Goal: Information Seeking & Learning: Learn about a topic

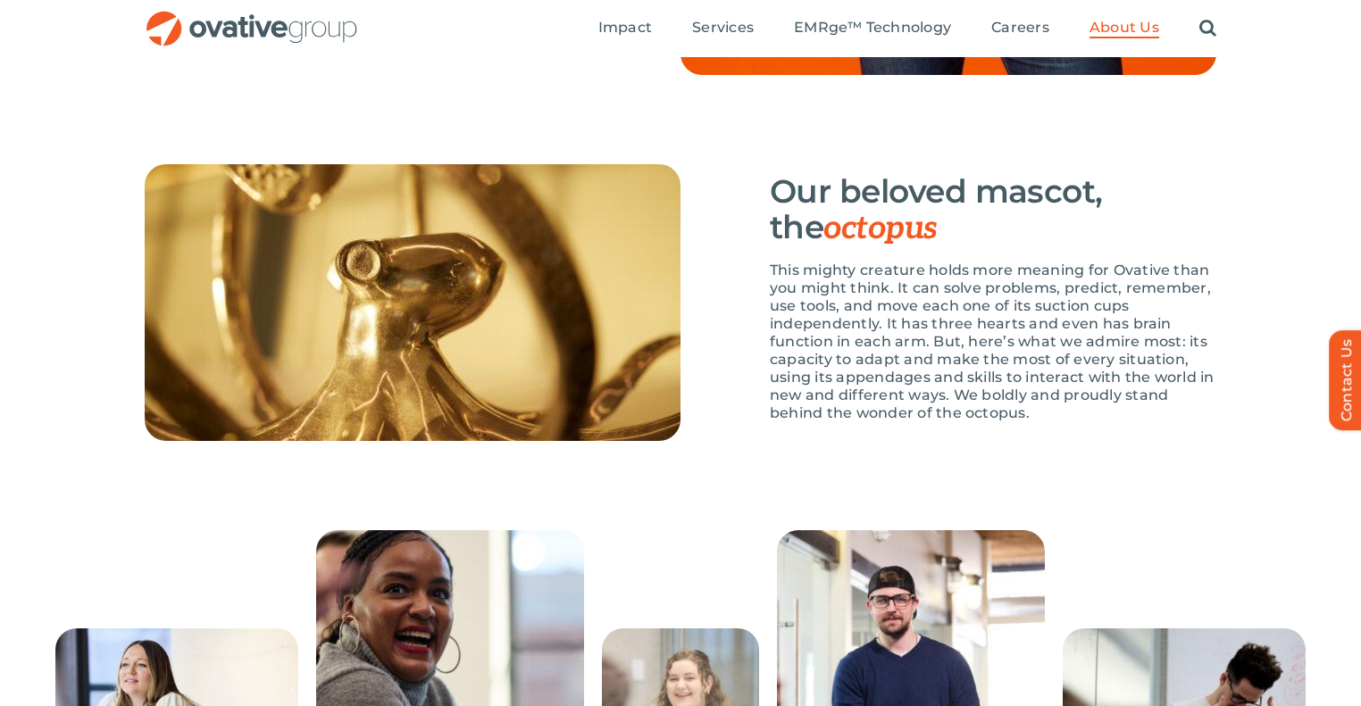
scroll to position [2554, 0]
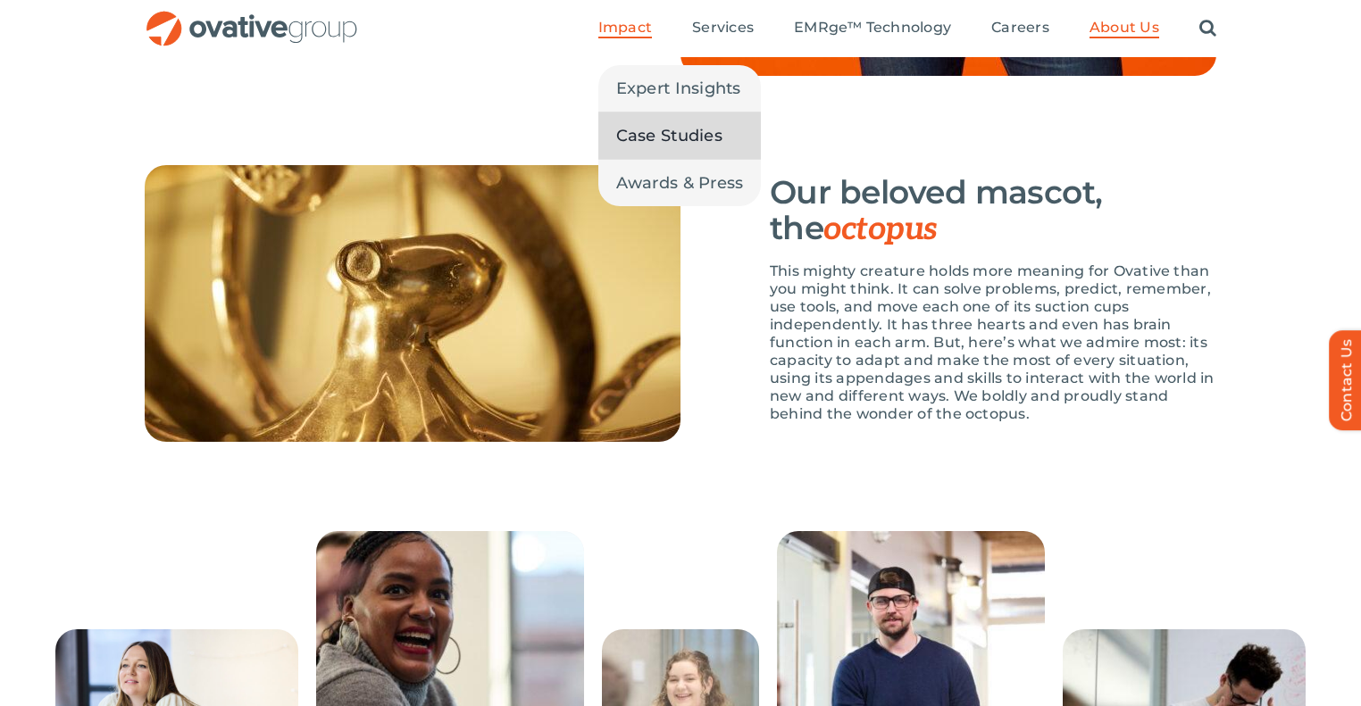
click at [666, 144] on span "Case Studies" at bounding box center [669, 135] width 106 height 25
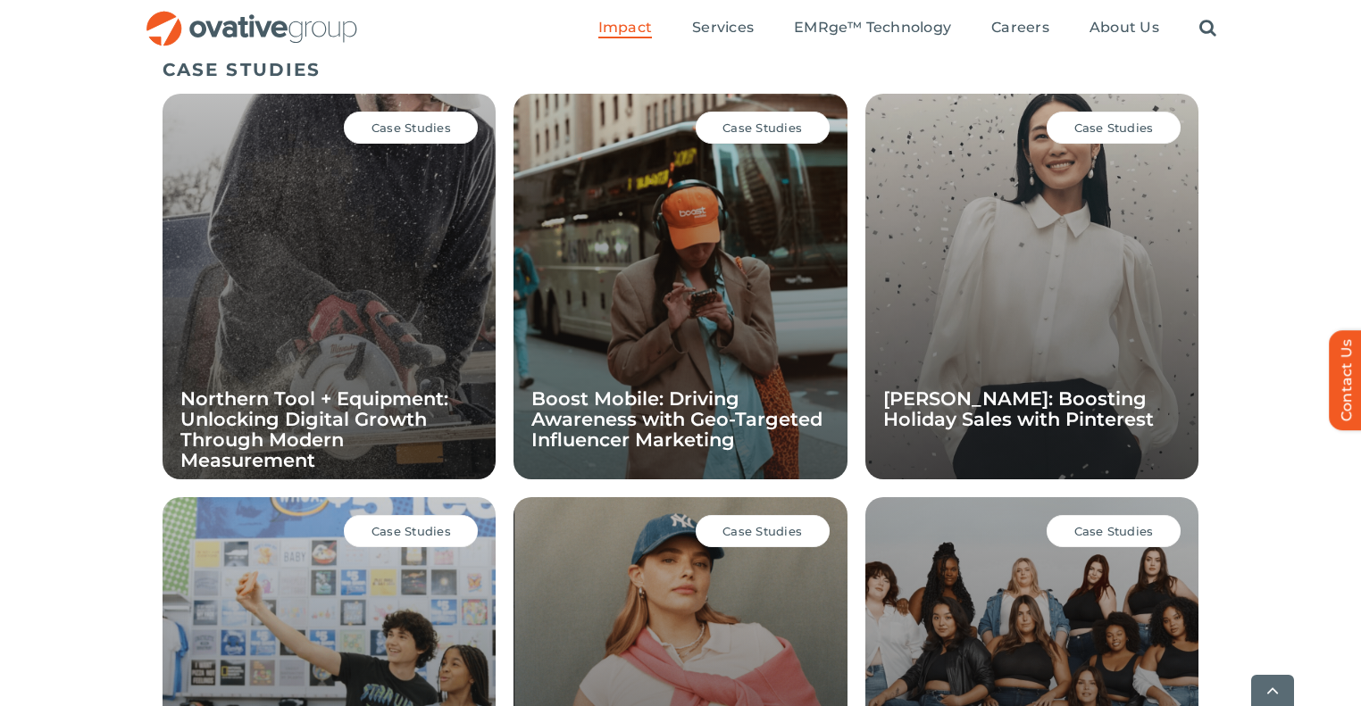
scroll to position [1231, 0]
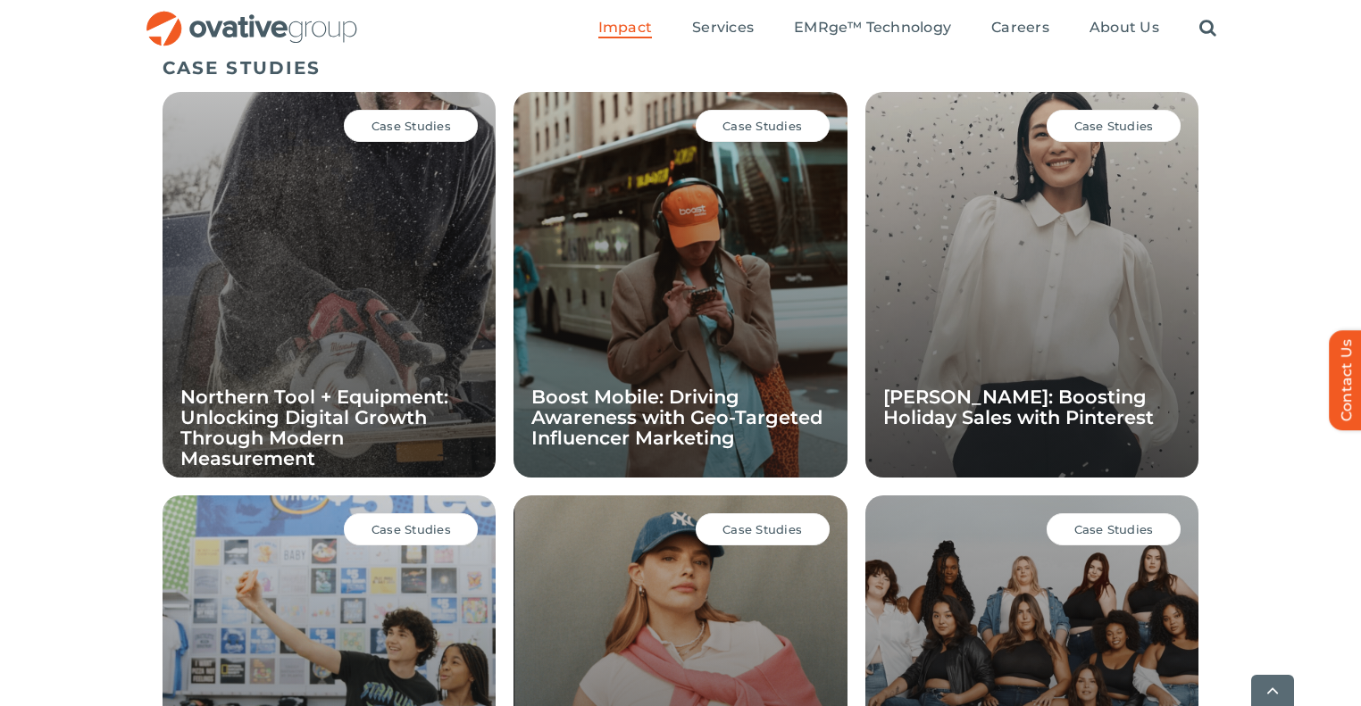
click at [781, 125] on span "Case Studies" at bounding box center [762, 126] width 79 height 14
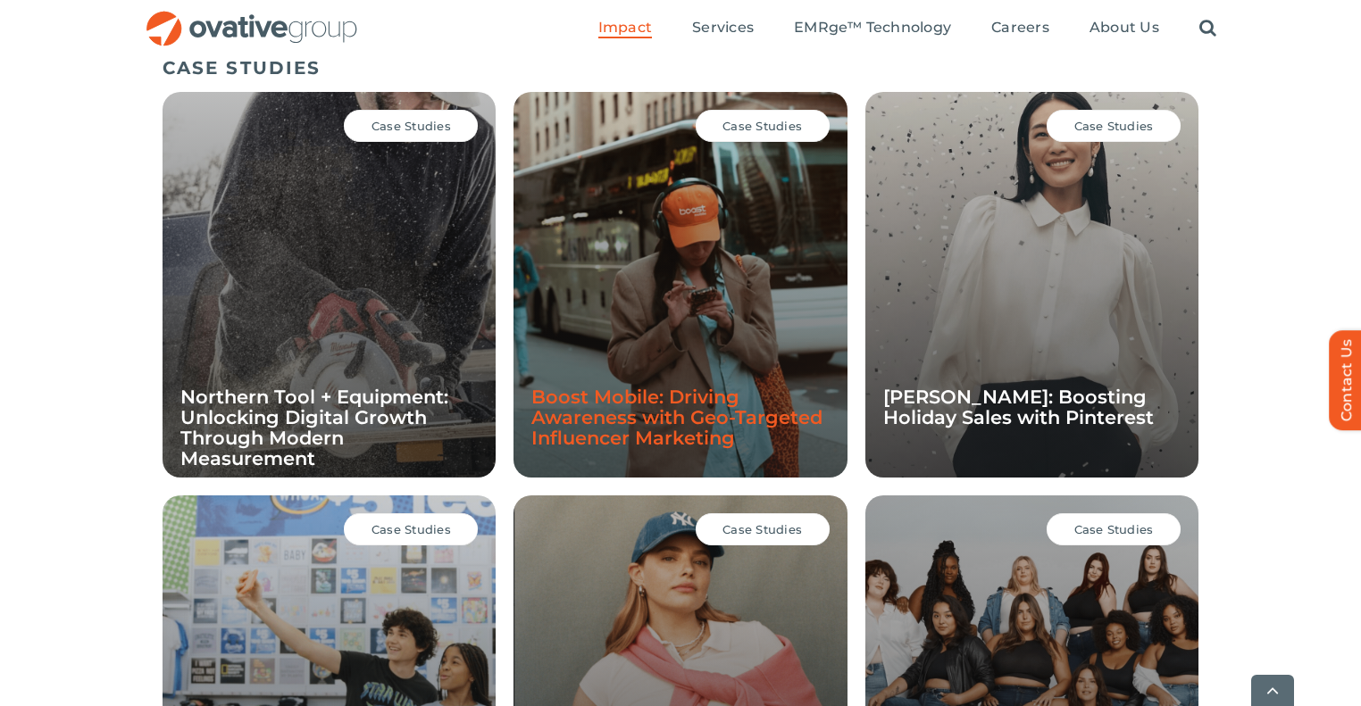
click at [686, 393] on link "Boost Mobile: Driving Awareness with Geo-Targeted Influencer Marketing" at bounding box center [676, 417] width 291 height 63
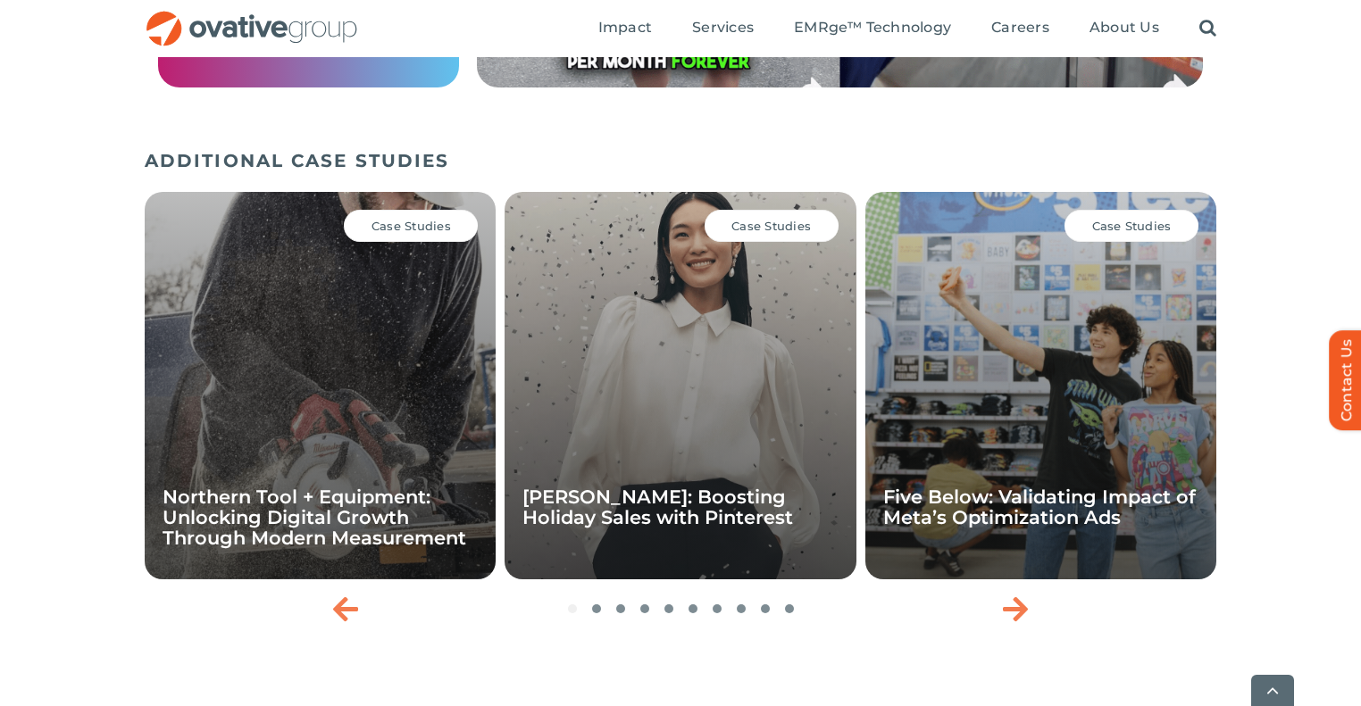
scroll to position [2551, 0]
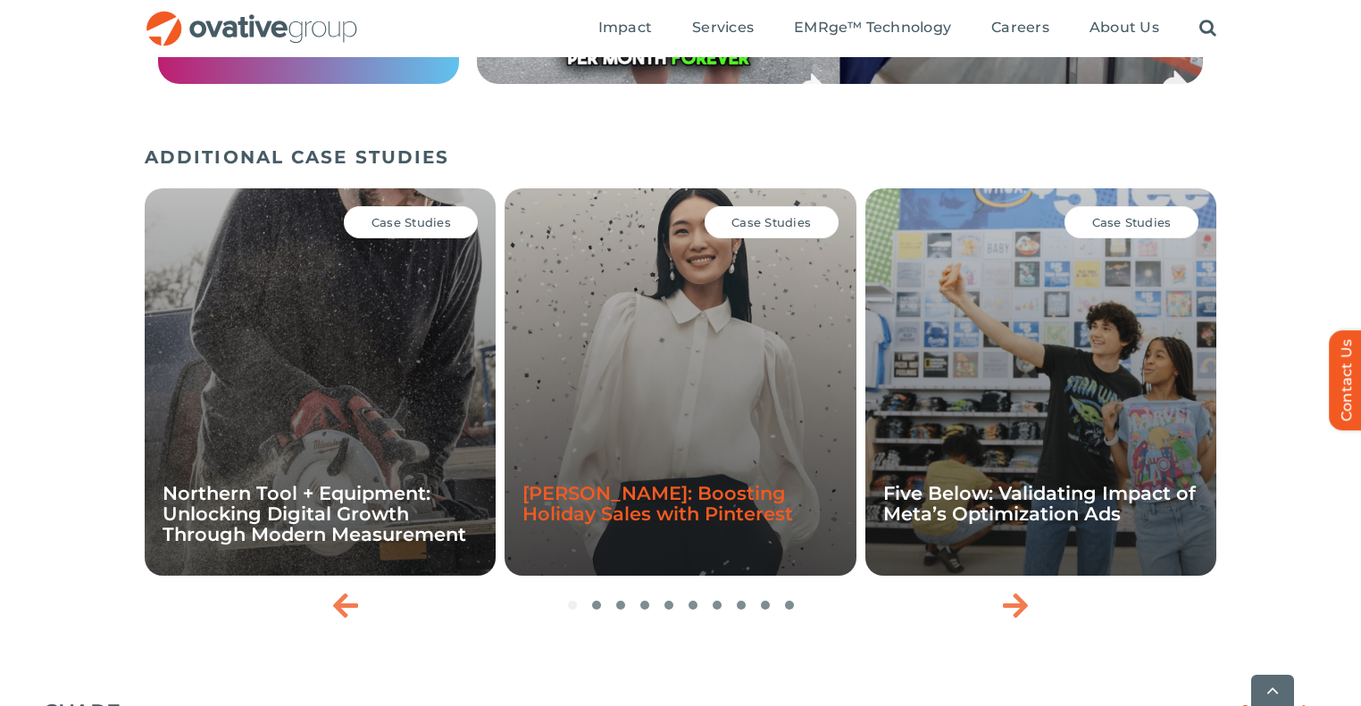
click at [586, 512] on link "Ann Taylor: Boosting Holiday Sales with Pinterest" at bounding box center [658, 503] width 271 height 43
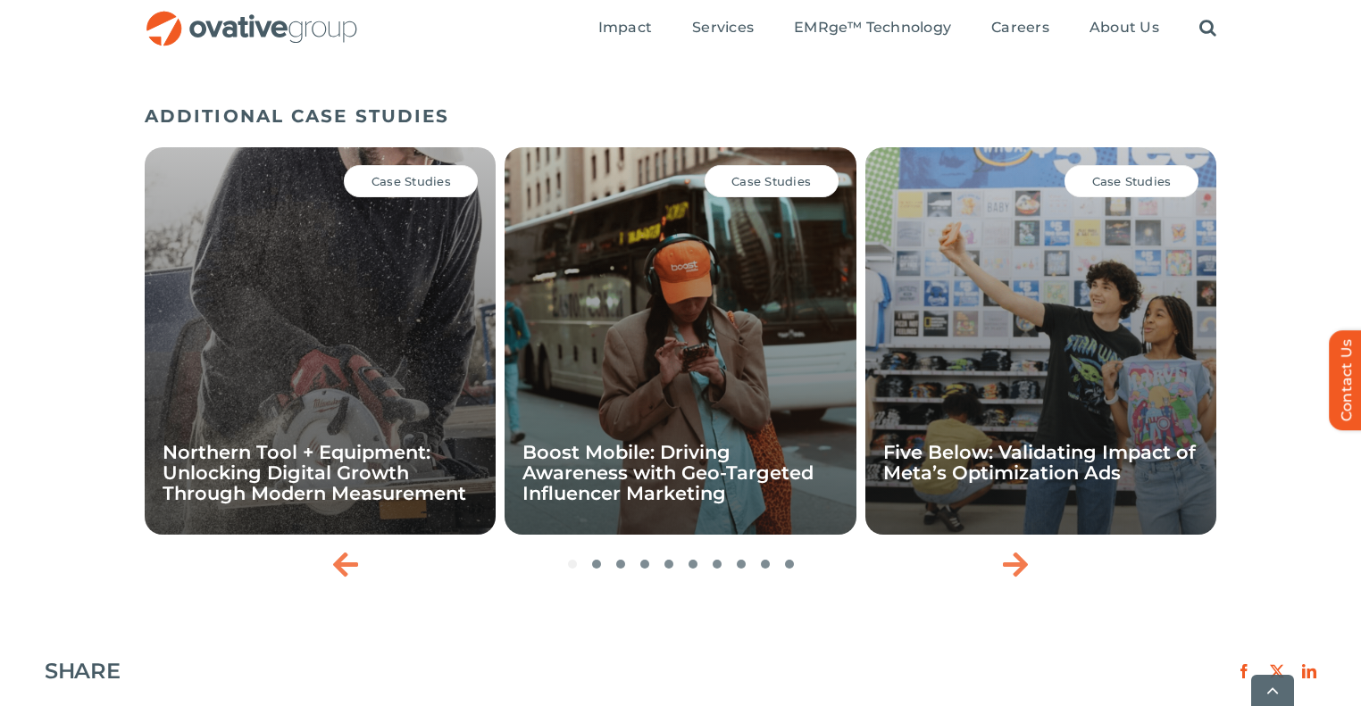
scroll to position [2226, 0]
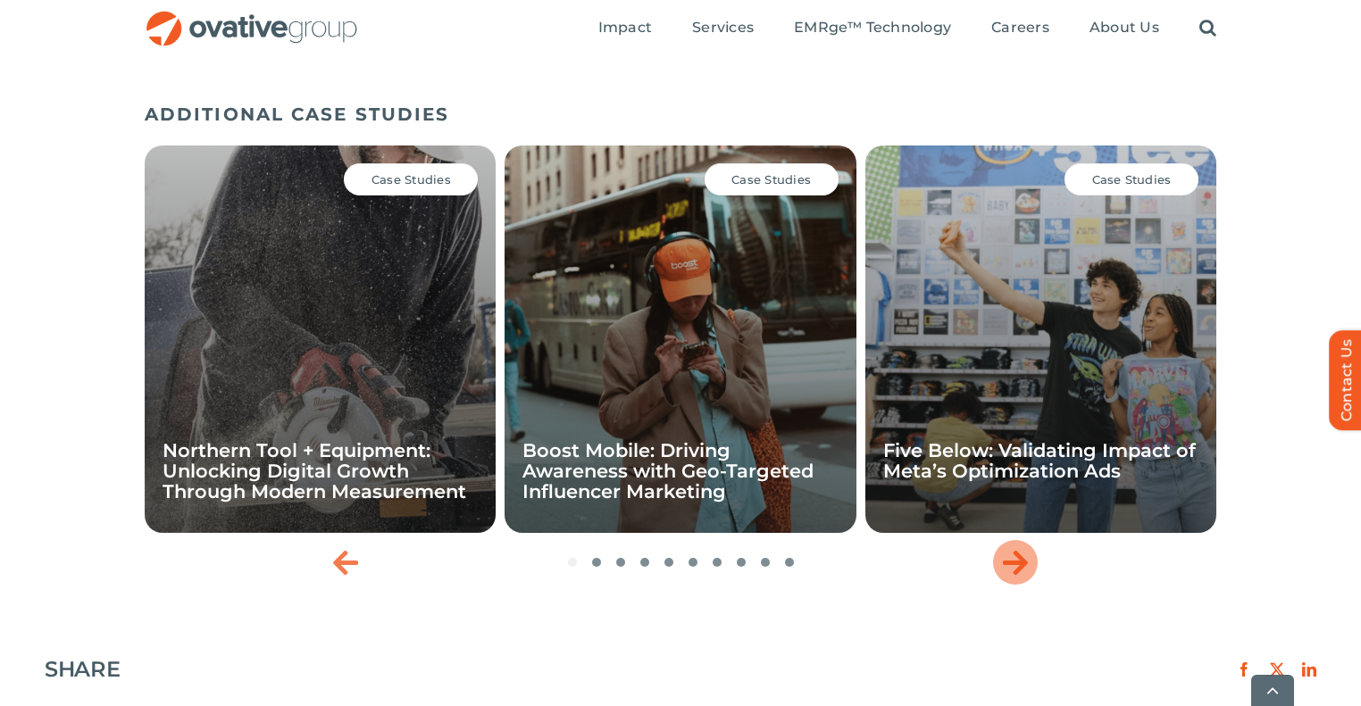
click at [1027, 562] on icon "Next slide" at bounding box center [1015, 562] width 25 height 29
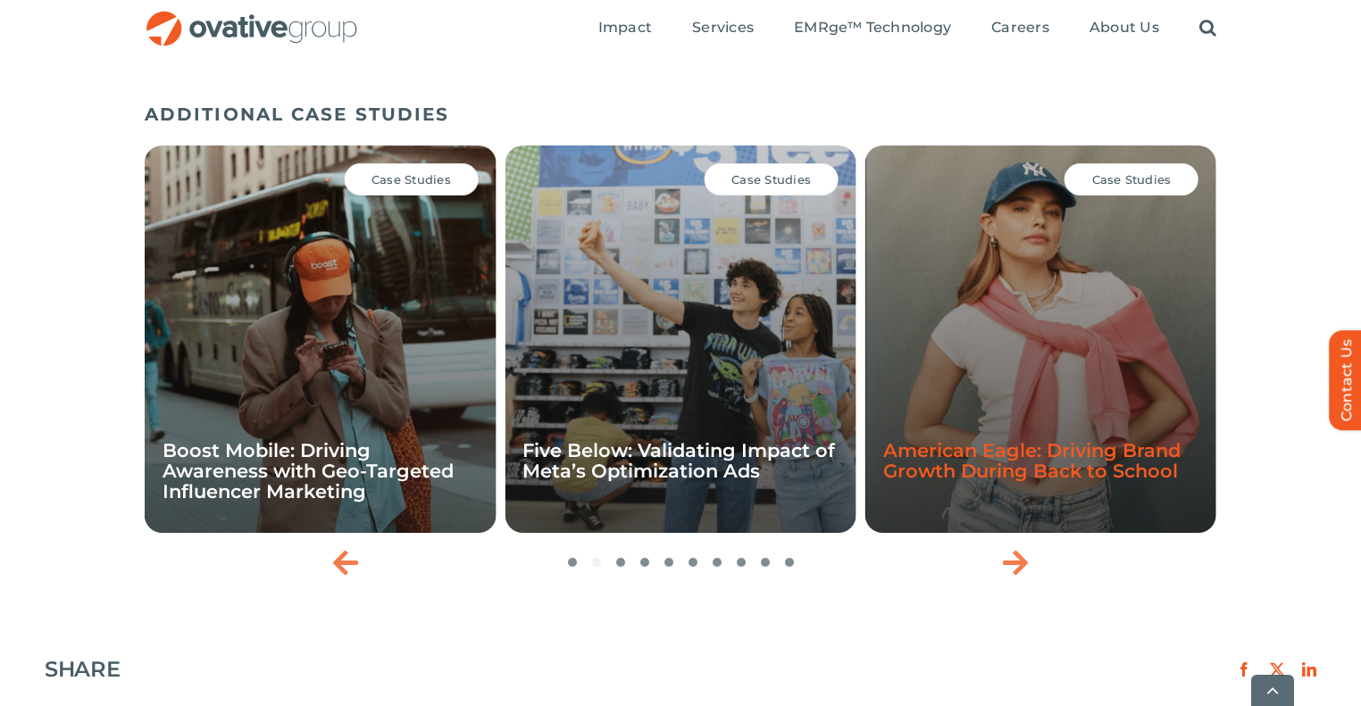
click at [1012, 482] on link "American Eagle: Driving Brand Growth During Back to School" at bounding box center [1031, 460] width 297 height 43
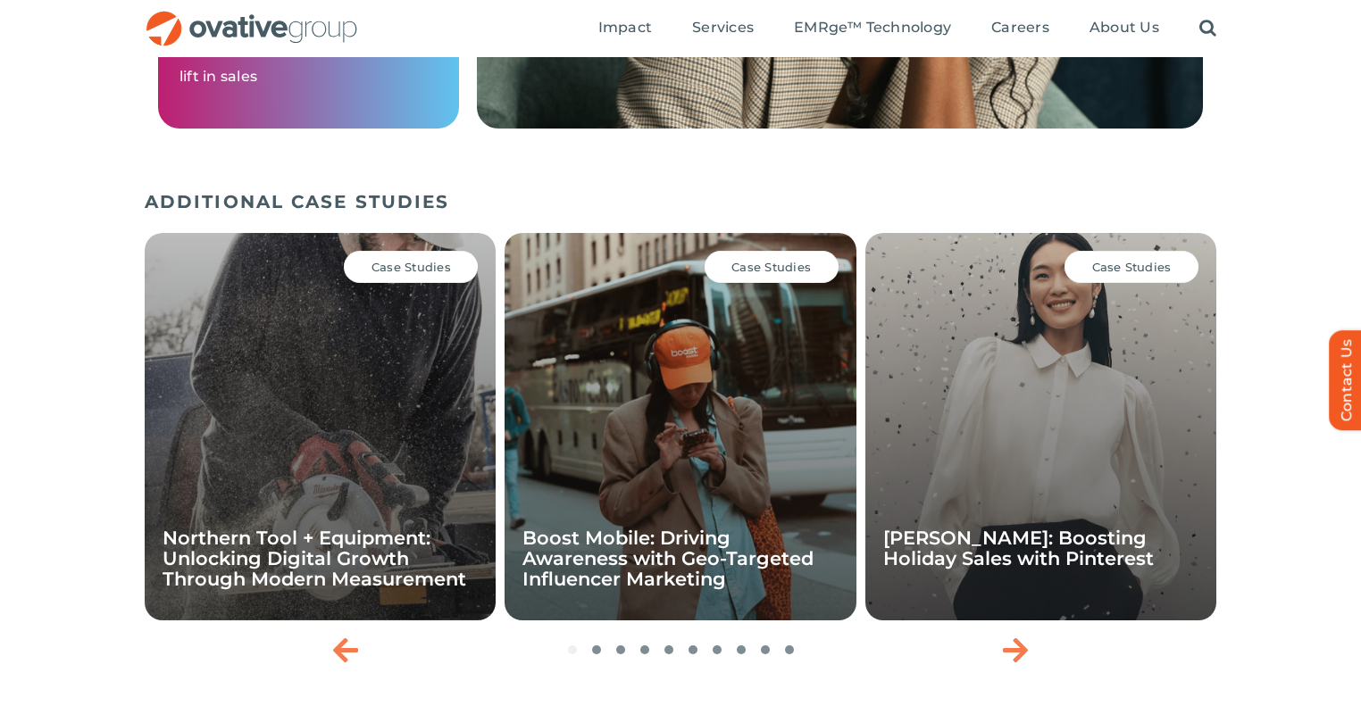
scroll to position [2439, 0]
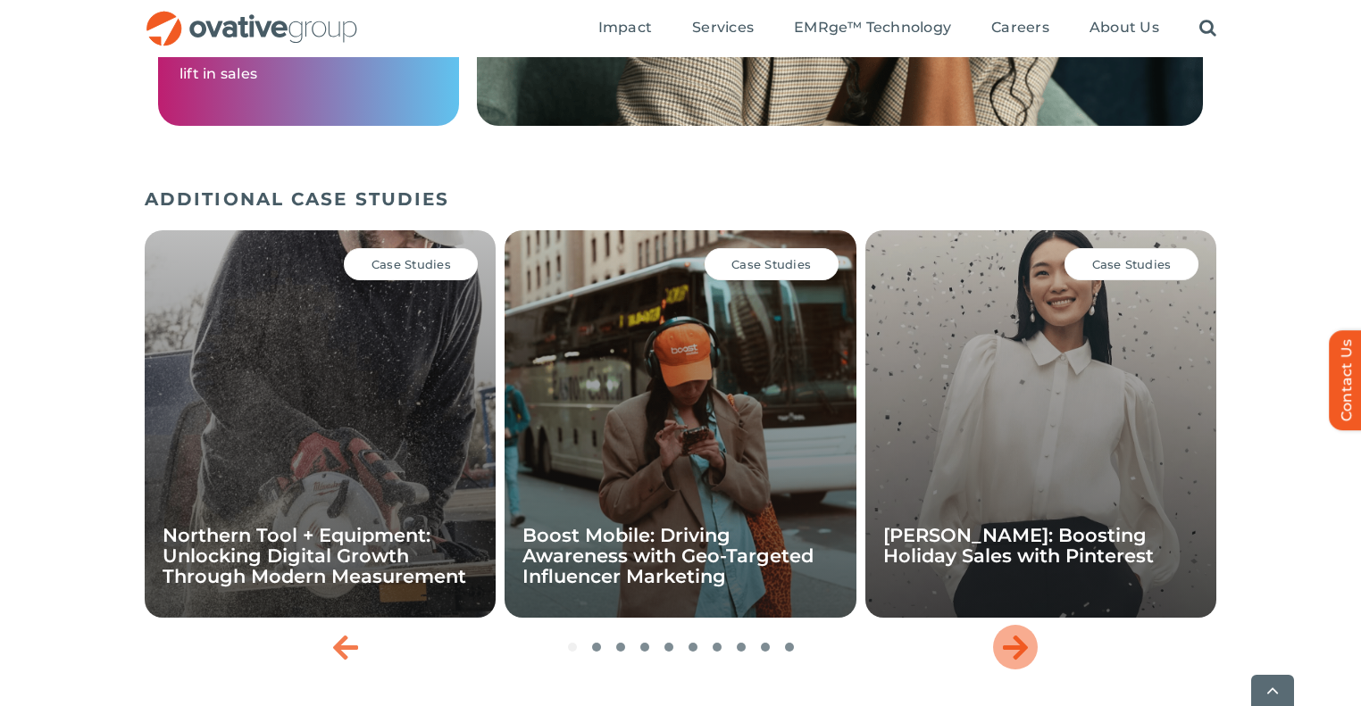
click at [1018, 633] on icon "Next slide" at bounding box center [1015, 647] width 25 height 29
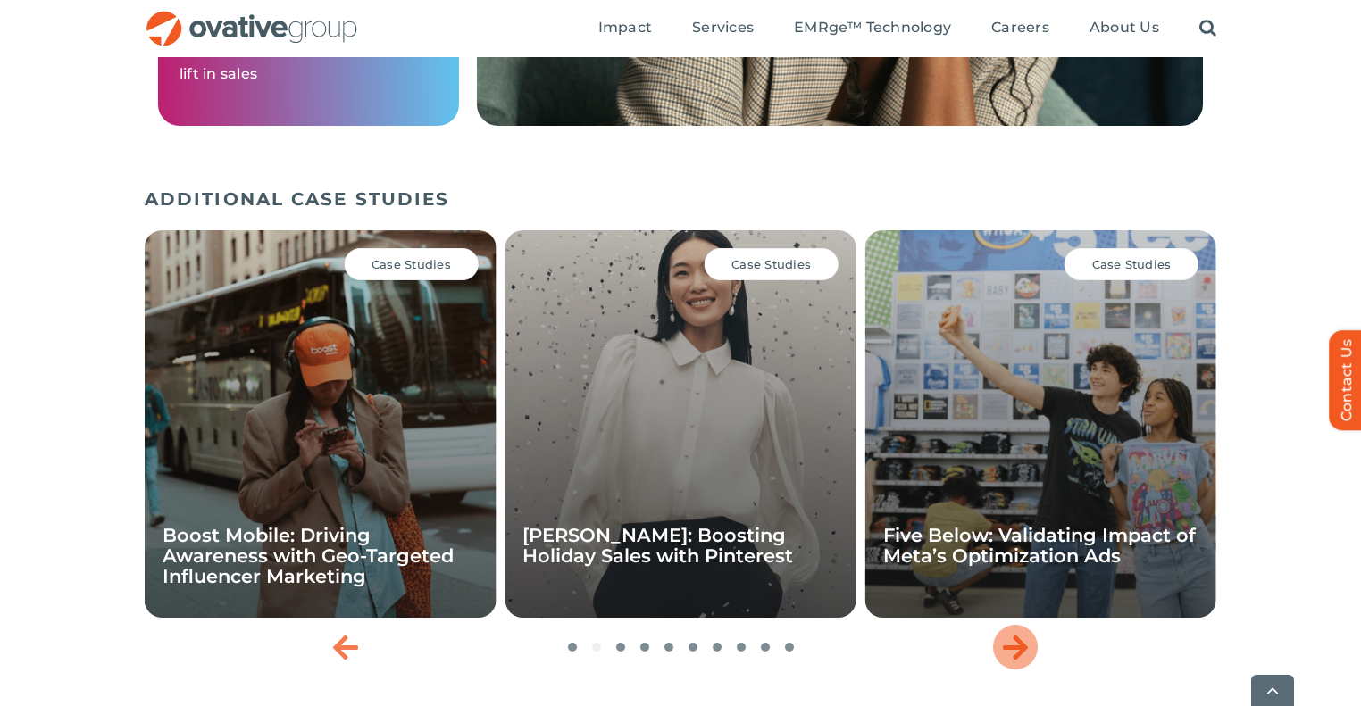
click at [1018, 633] on icon "Next slide" at bounding box center [1015, 647] width 25 height 29
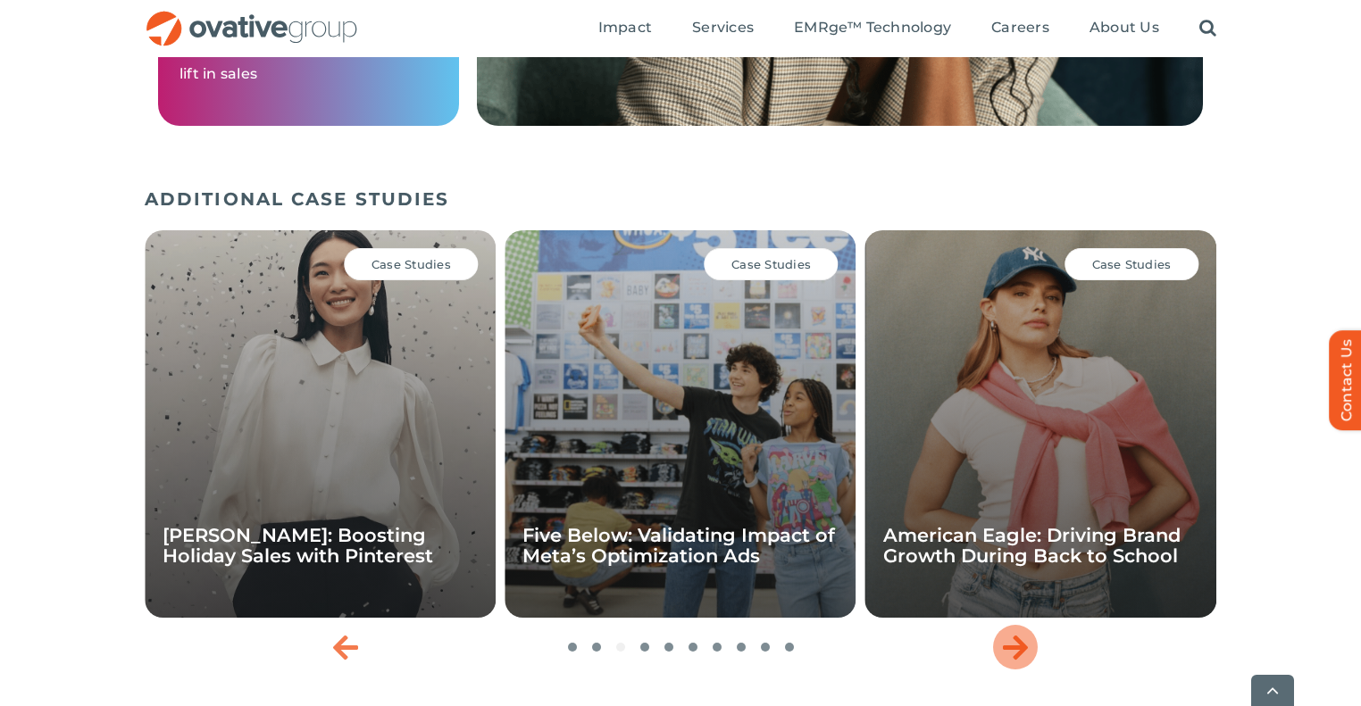
click at [1018, 633] on icon "Next slide" at bounding box center [1015, 647] width 25 height 29
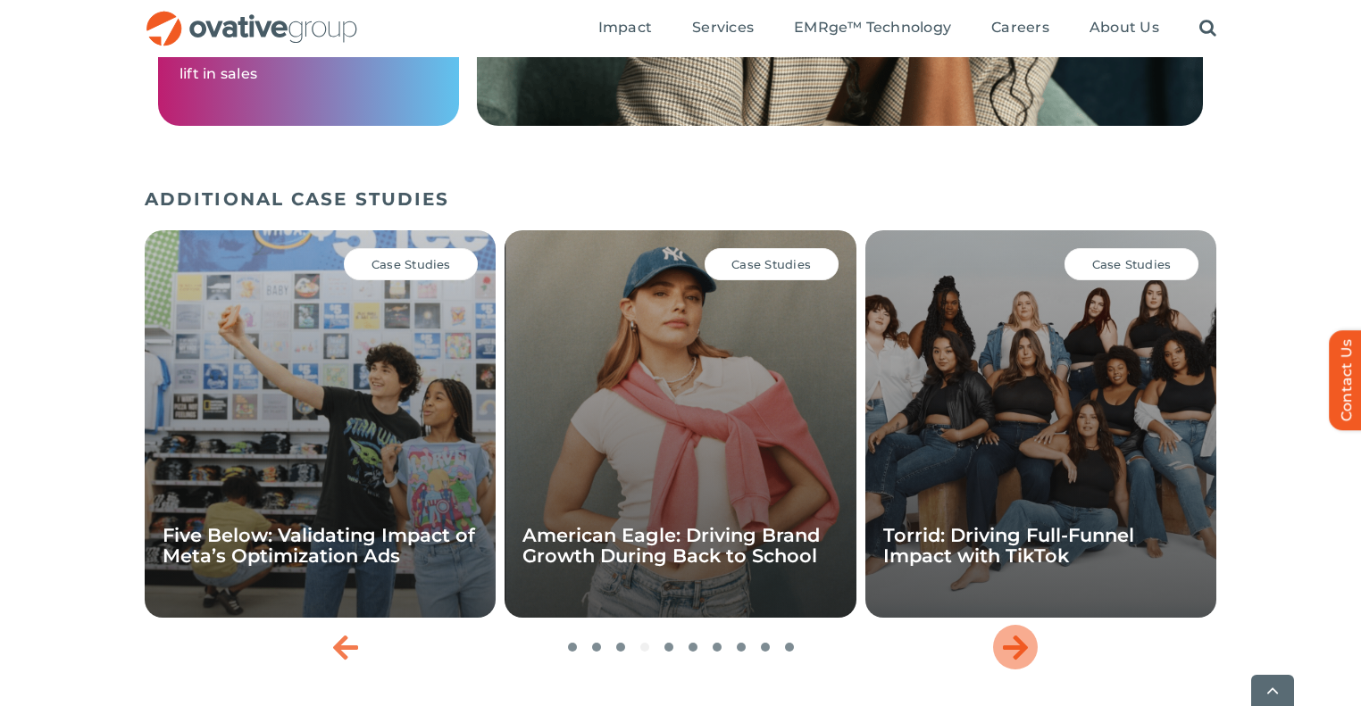
click at [1018, 633] on icon "Next slide" at bounding box center [1015, 647] width 25 height 29
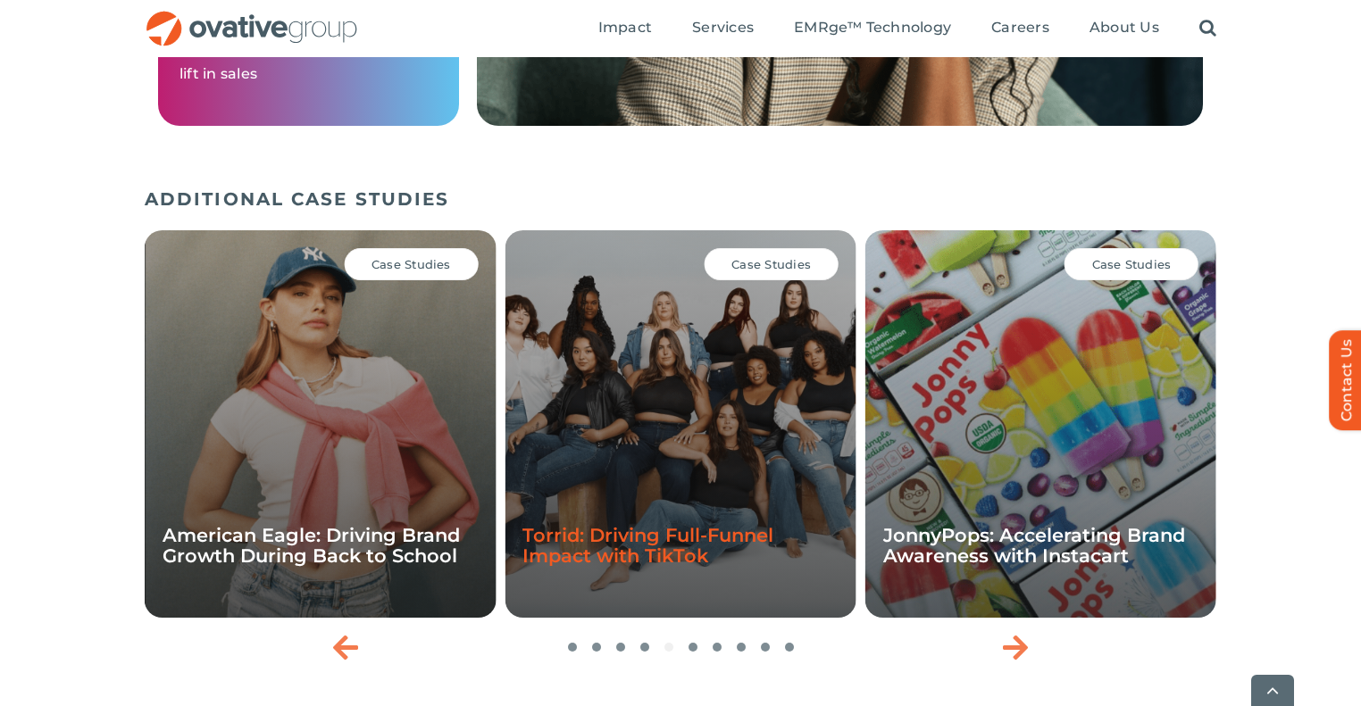
click at [648, 532] on link "Torrid: Driving Full-Funnel Impact with TikTok" at bounding box center [648, 545] width 251 height 43
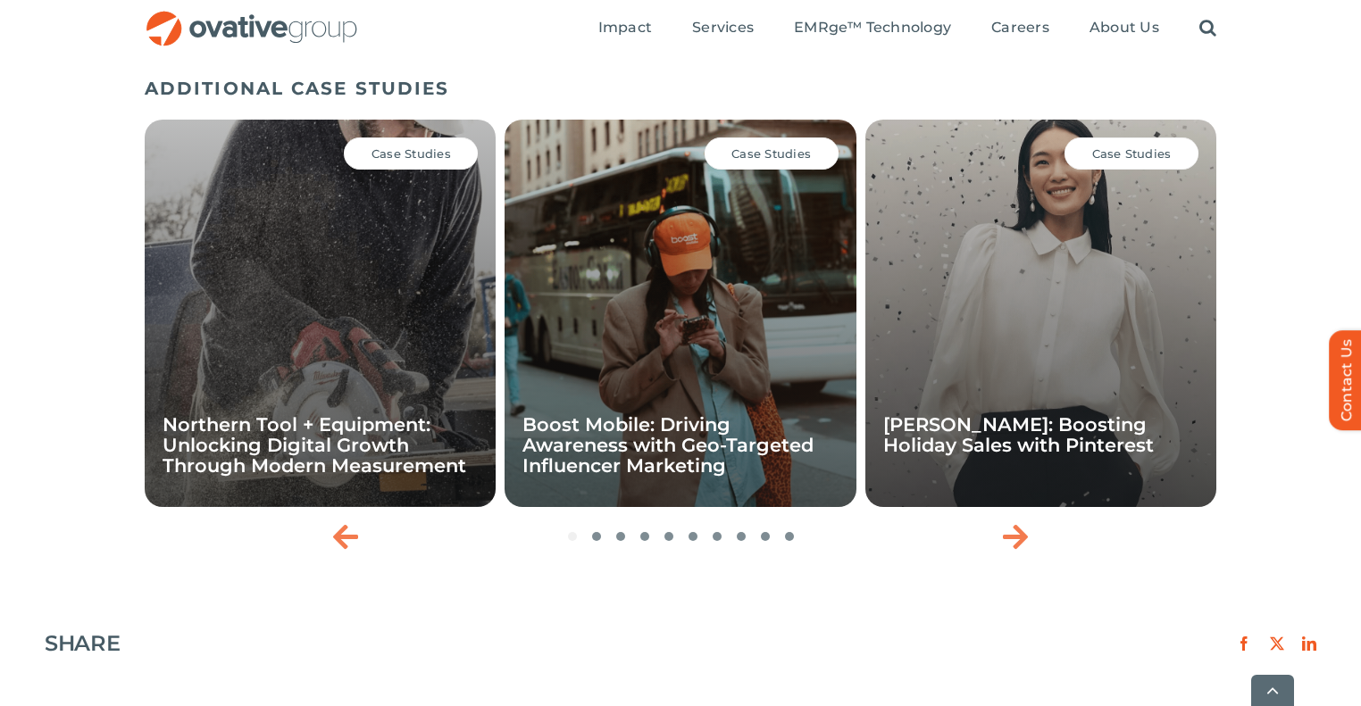
scroll to position [2564, 0]
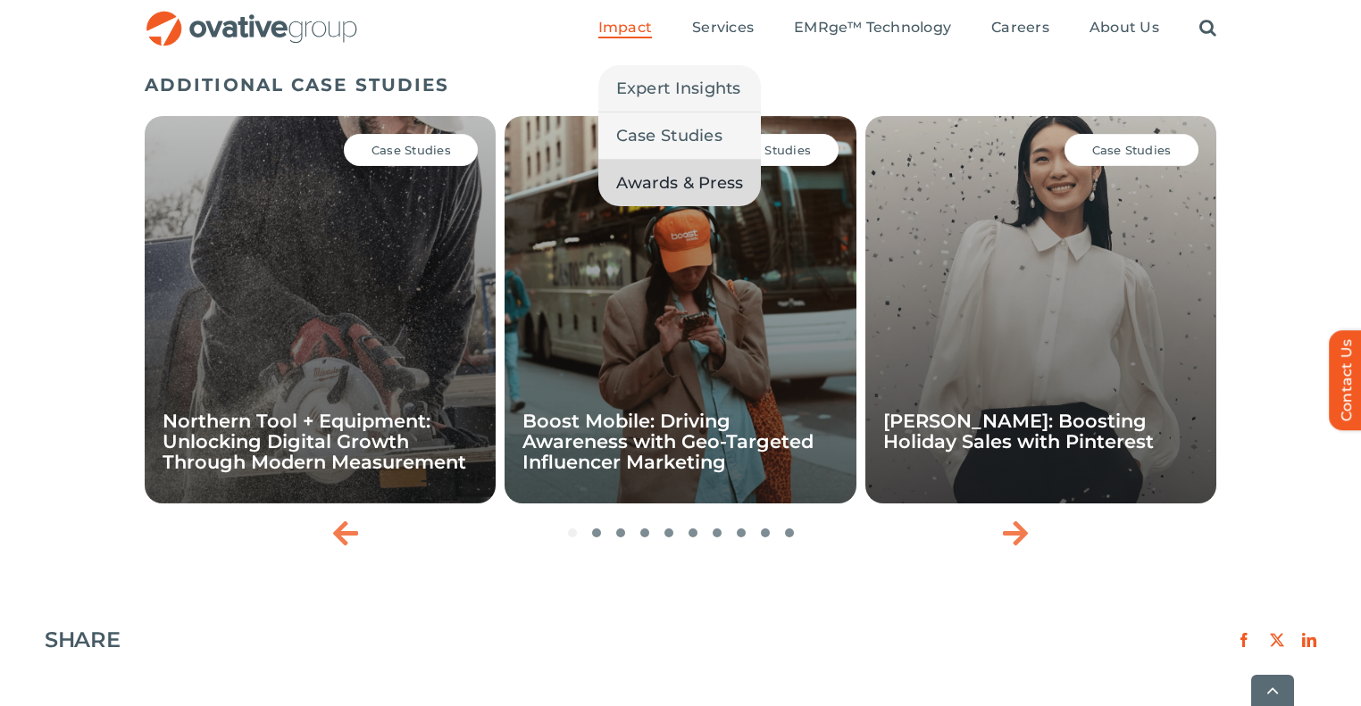
click at [654, 185] on span "Awards & Press" at bounding box center [680, 183] width 128 height 25
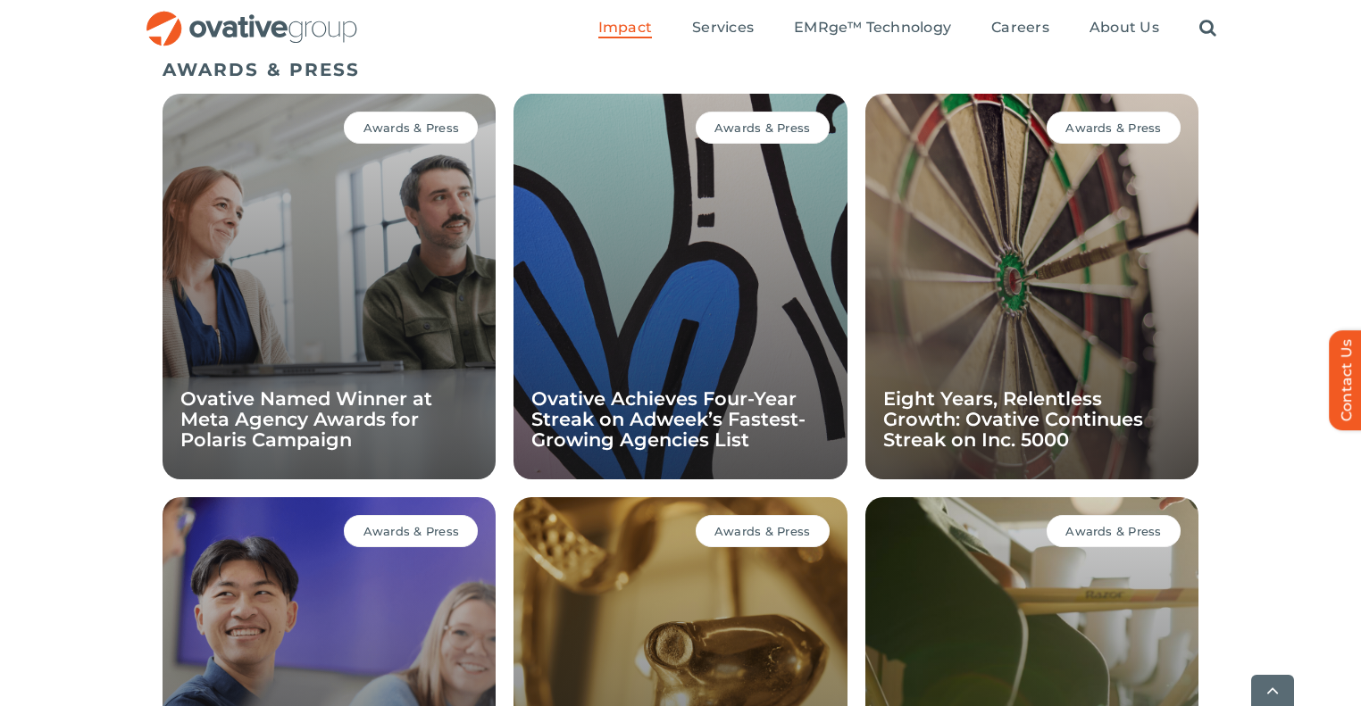
scroll to position [1231, 0]
